Goal: Task Accomplishment & Management: Manage account settings

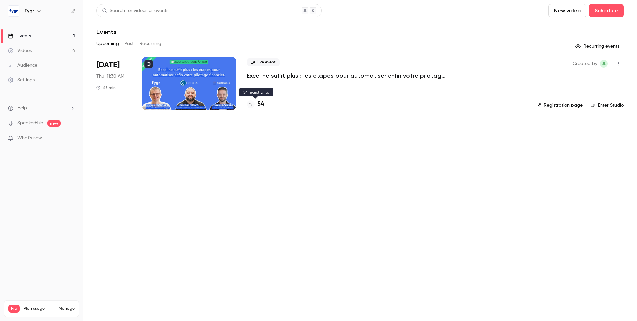
click at [261, 101] on h4 "54" at bounding box center [260, 104] width 7 height 9
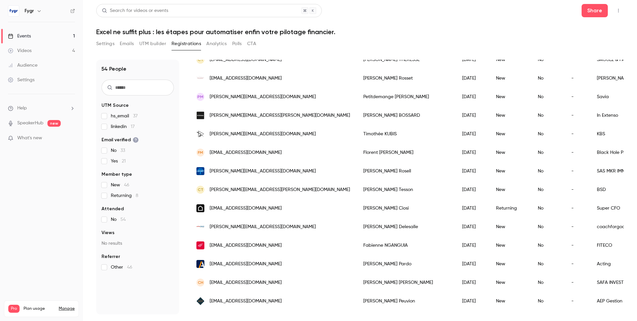
scroll to position [737, 0]
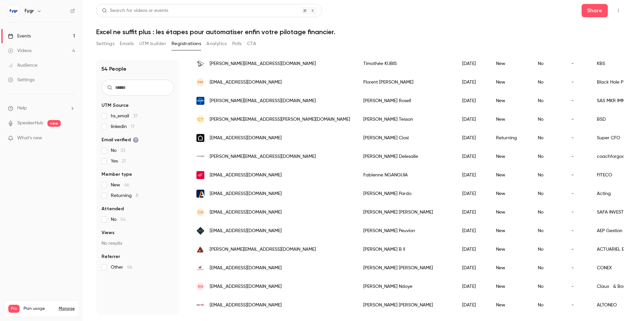
click at [32, 8] on h6 "Fygr" at bounding box center [29, 11] width 9 height 7
click at [38, 12] on icon "button" at bounding box center [38, 10] width 5 height 5
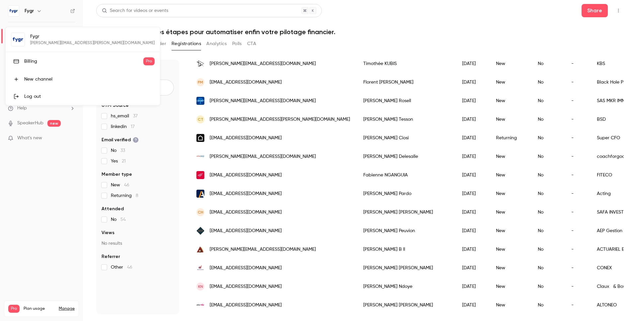
click at [21, 58] on link "Billing Pro" at bounding box center [83, 61] width 154 height 19
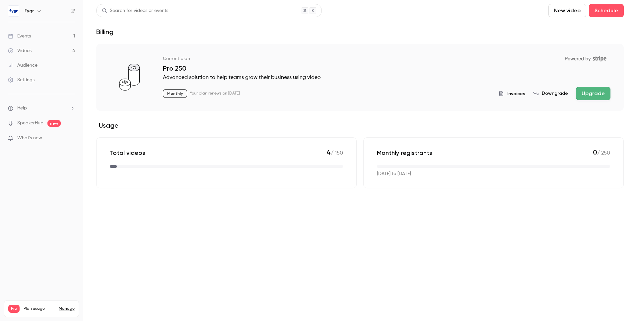
click at [311, 231] on main "Search for videos or events New video Schedule Billing Current plan Powered by …" at bounding box center [360, 160] width 554 height 321
click at [516, 94] on span "Invoices" at bounding box center [516, 93] width 18 height 7
